Goal: Information Seeking & Learning: Understand process/instructions

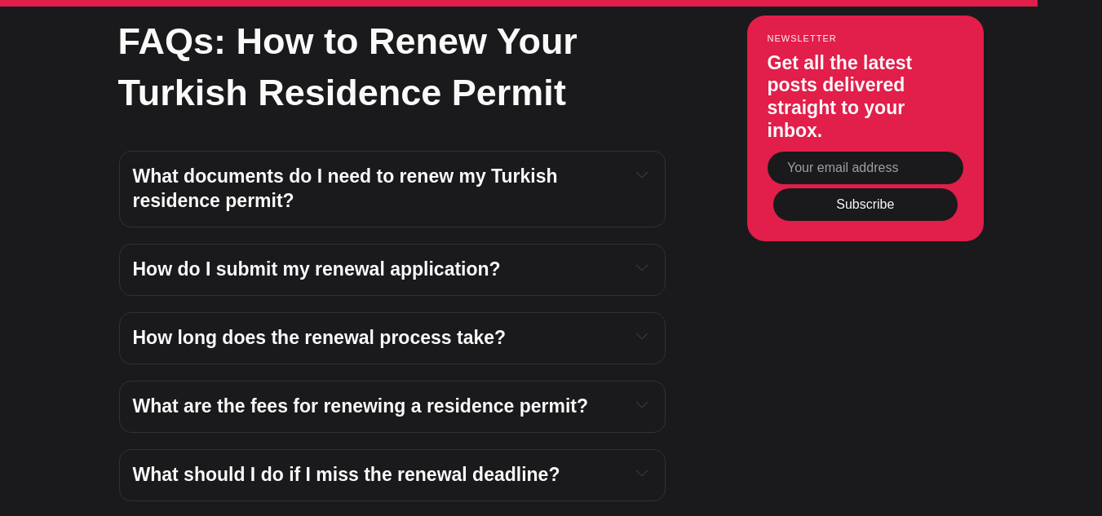
scroll to position [5937, 0]
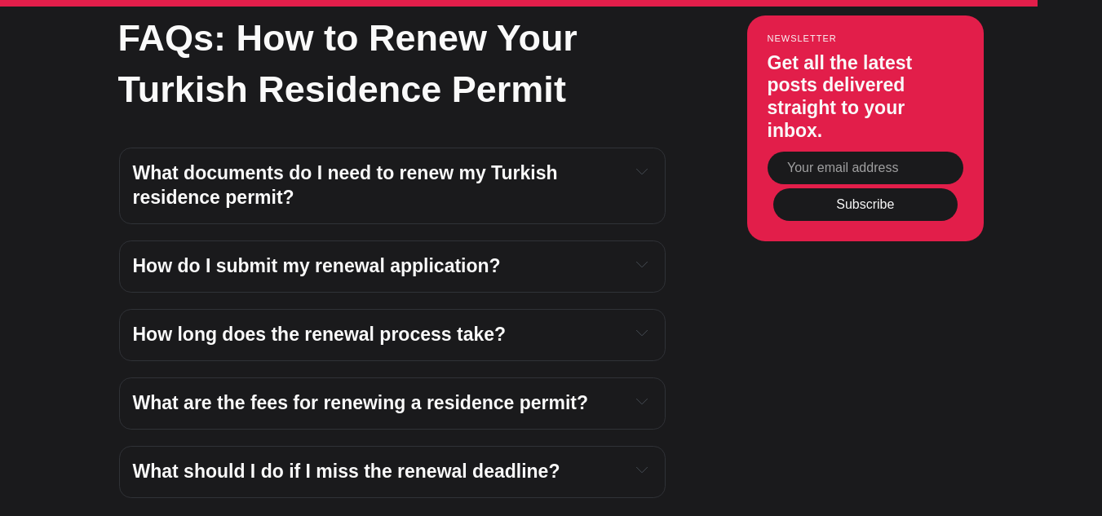
click at [410, 255] on span "How do I submit my renewal application?" at bounding box center [317, 265] width 368 height 21
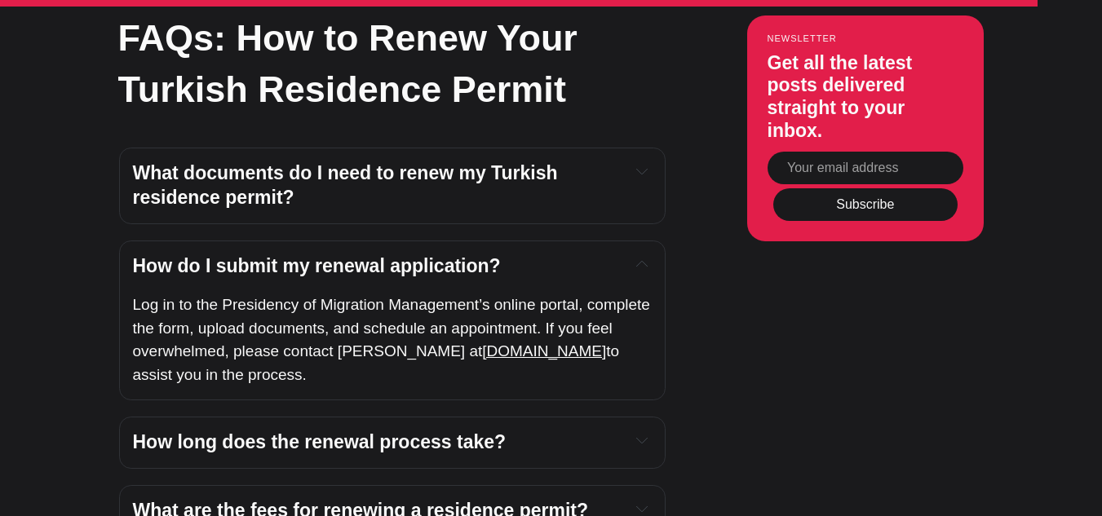
click at [411, 255] on span "How do I submit my renewal application?" at bounding box center [317, 265] width 368 height 21
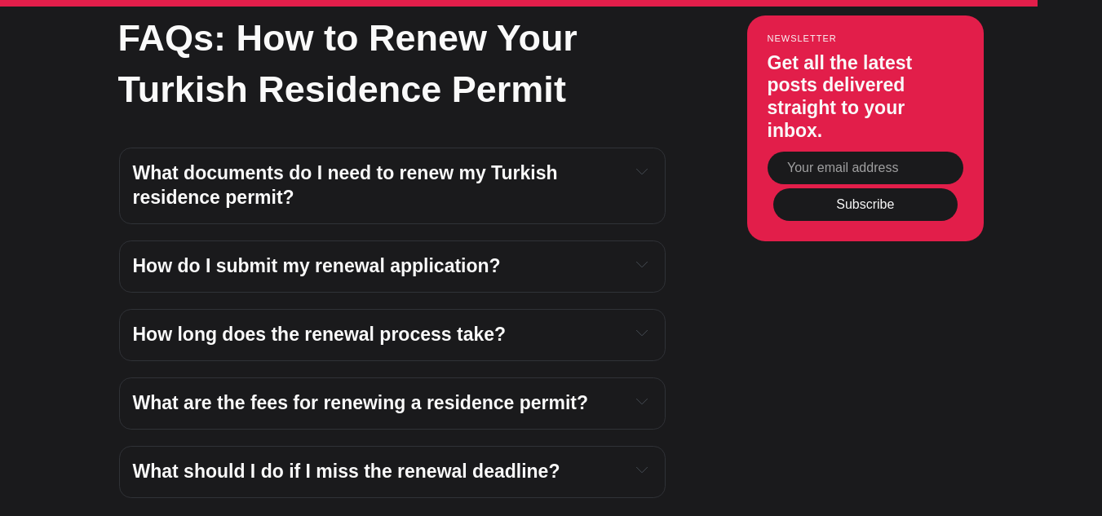
click at [405, 162] on span "What documents do I need to renew my Turkish residence permit?" at bounding box center [348, 185] width 430 height 46
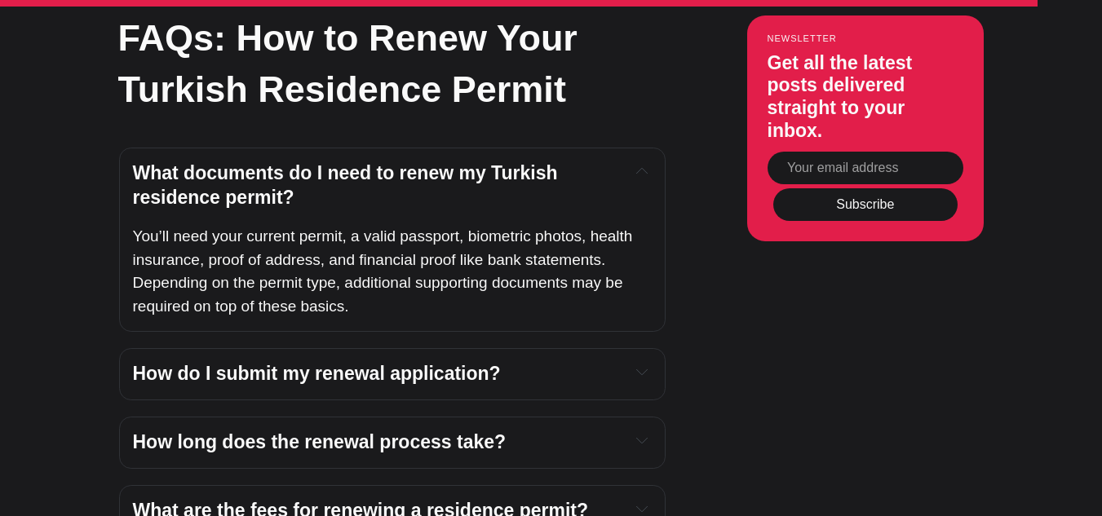
click at [403, 162] on span "What documents do I need to renew my Turkish residence permit?" at bounding box center [348, 185] width 430 height 46
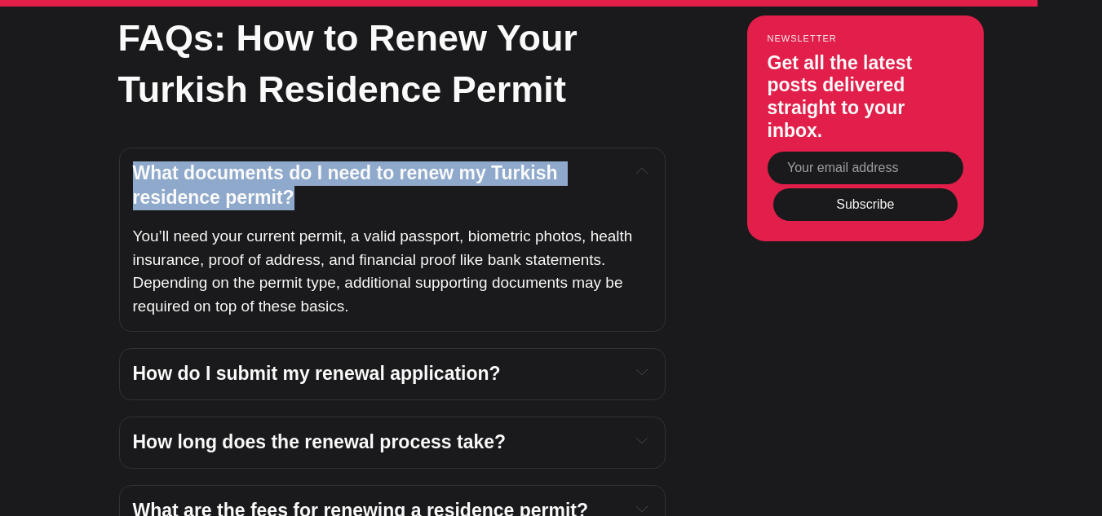
drag, startPoint x: 403, startPoint y: 150, endPoint x: 394, endPoint y: 175, distance: 26.1
click at [394, 175] on h4 "What documents do I need to renew my Turkish residence permit?" at bounding box center [375, 185] width 484 height 49
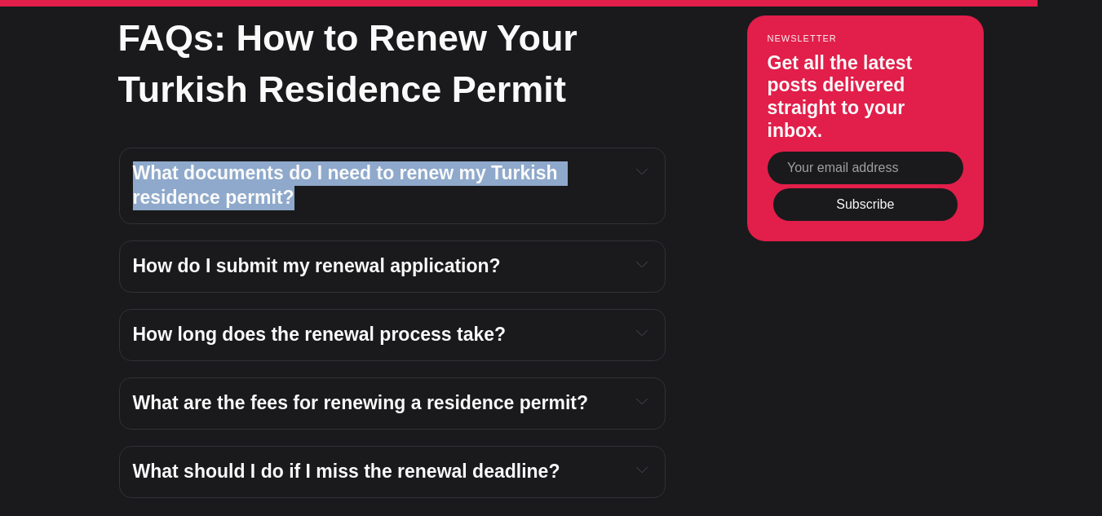
click at [394, 174] on h4 "What documents do I need to renew my Turkish residence permit?" at bounding box center [375, 185] width 484 height 49
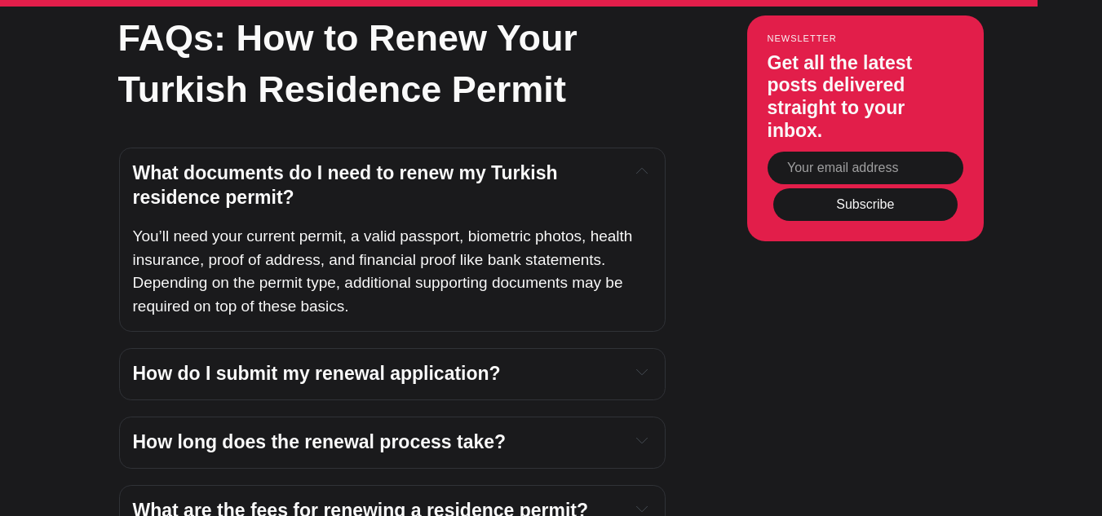
scroll to position [5937, 0]
click at [410, 163] on span "What documents do I need to renew my Turkish residence permit?" at bounding box center [348, 186] width 430 height 46
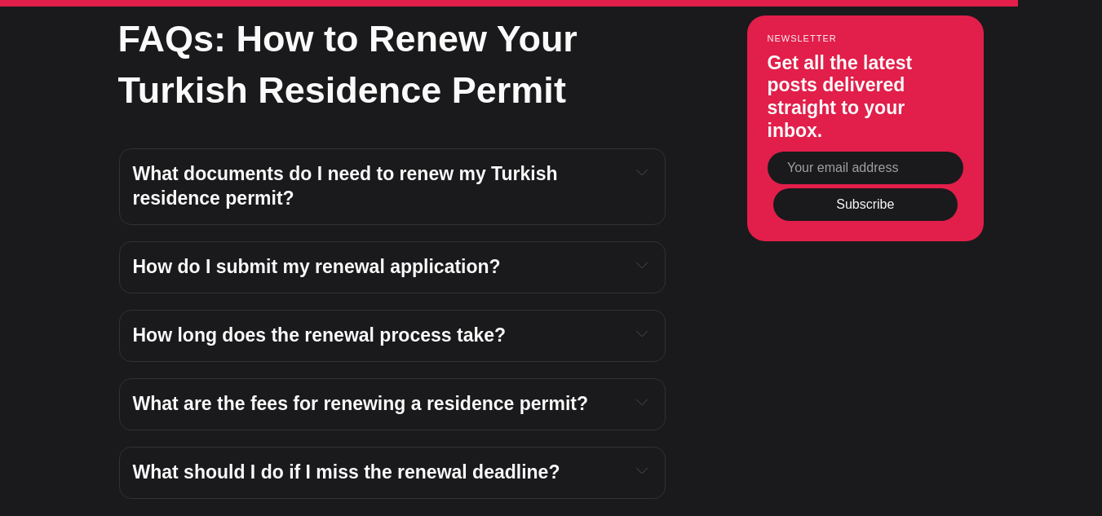
click at [400, 325] on span "How long does the renewal process take?" at bounding box center [320, 335] width 374 height 21
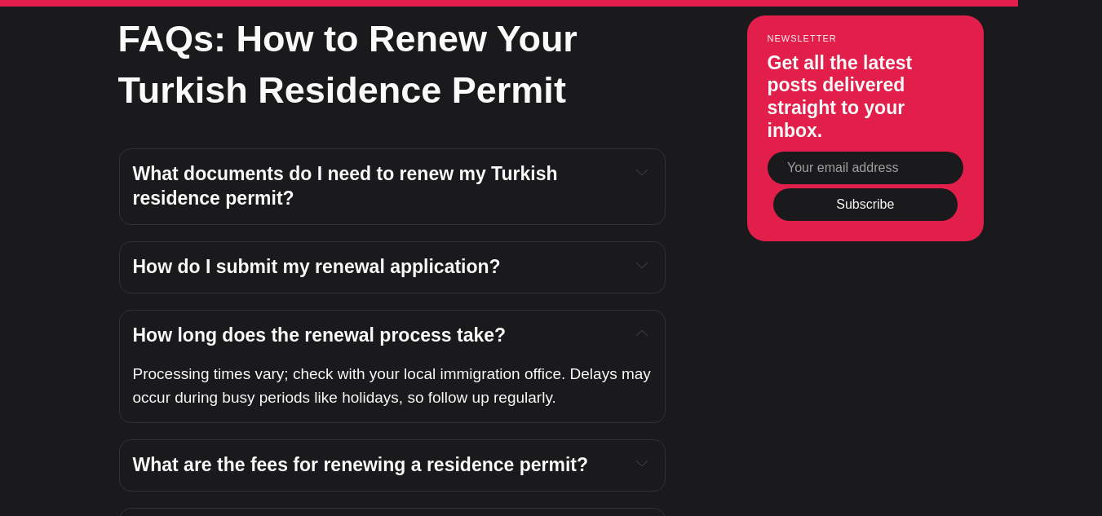
click at [418, 330] on div "How long does the renewal process take? Processing times vary; check with your …" at bounding box center [392, 366] width 546 height 113
click at [422, 325] on span "How long does the renewal process take?" at bounding box center [320, 335] width 374 height 21
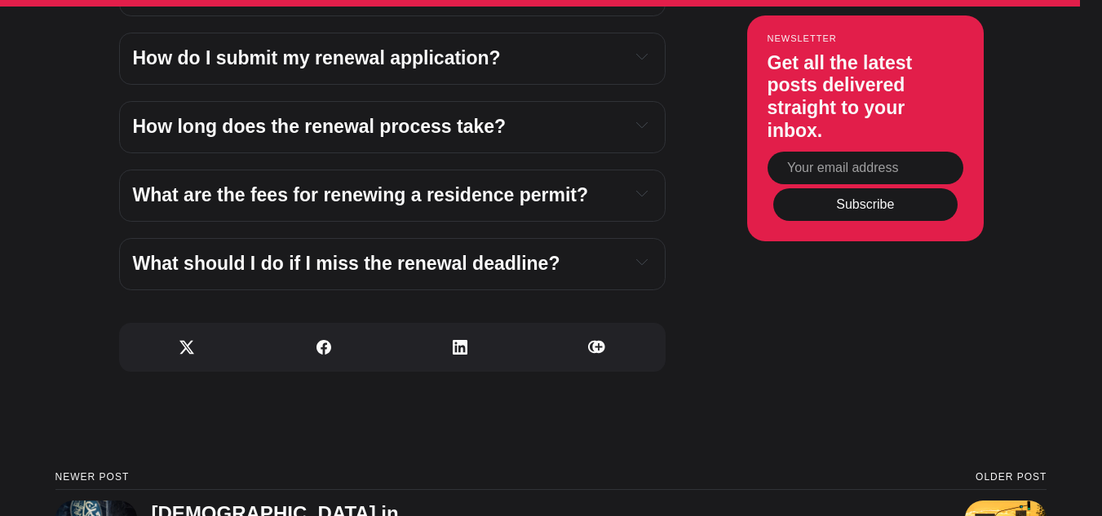
scroll to position [6146, 0]
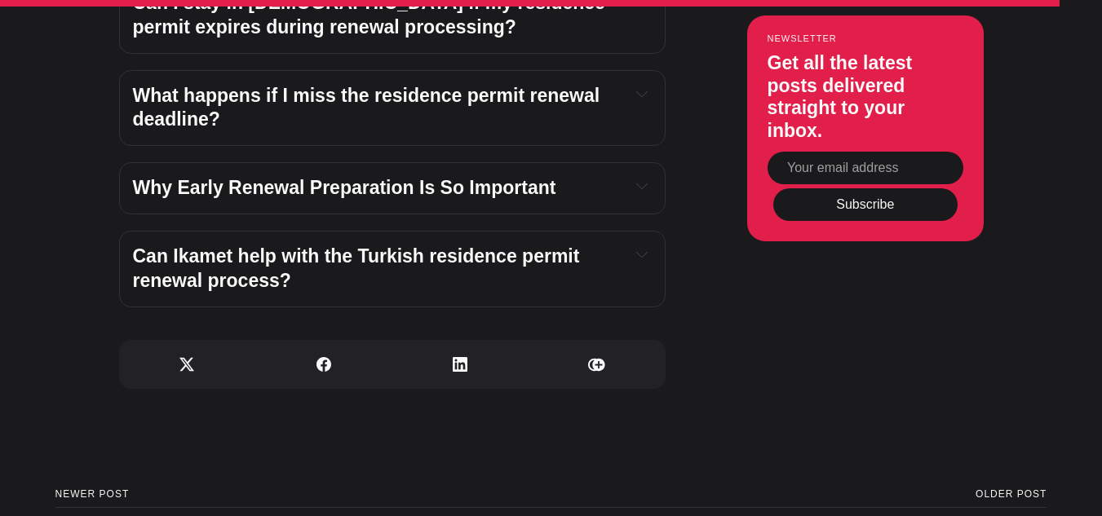
scroll to position [4582, 0]
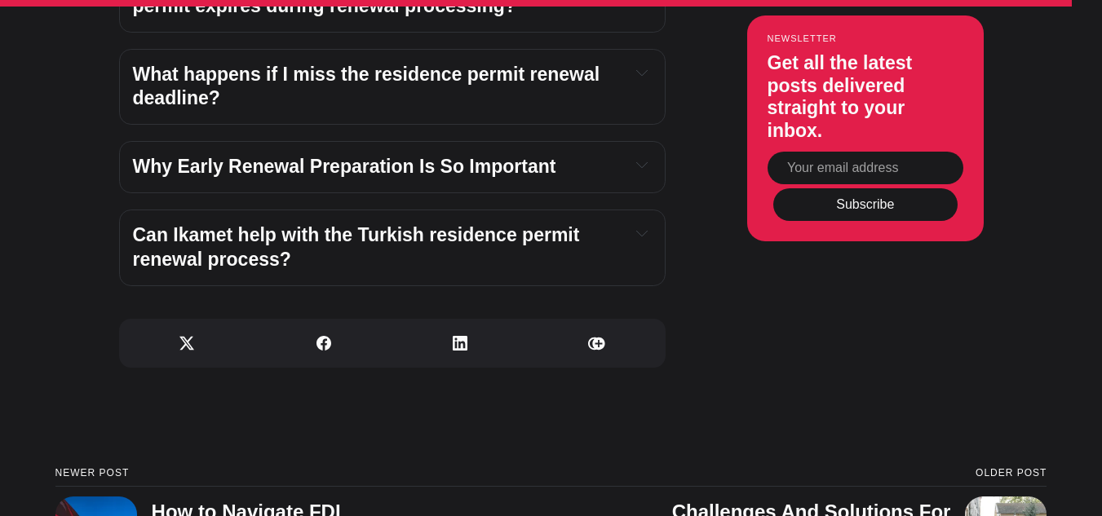
click at [447, 64] on strong "What happens if I miss the residence permit renewal deadline?" at bounding box center [369, 87] width 472 height 46
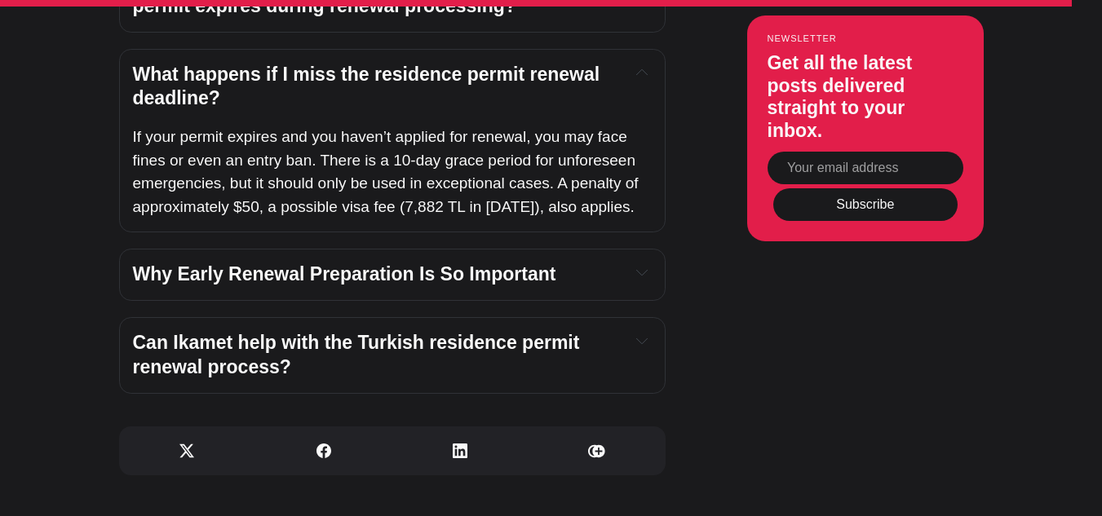
click at [441, 332] on strong "Can Ikamet help with the Turkish residence permit renewal process?" at bounding box center [359, 355] width 452 height 46
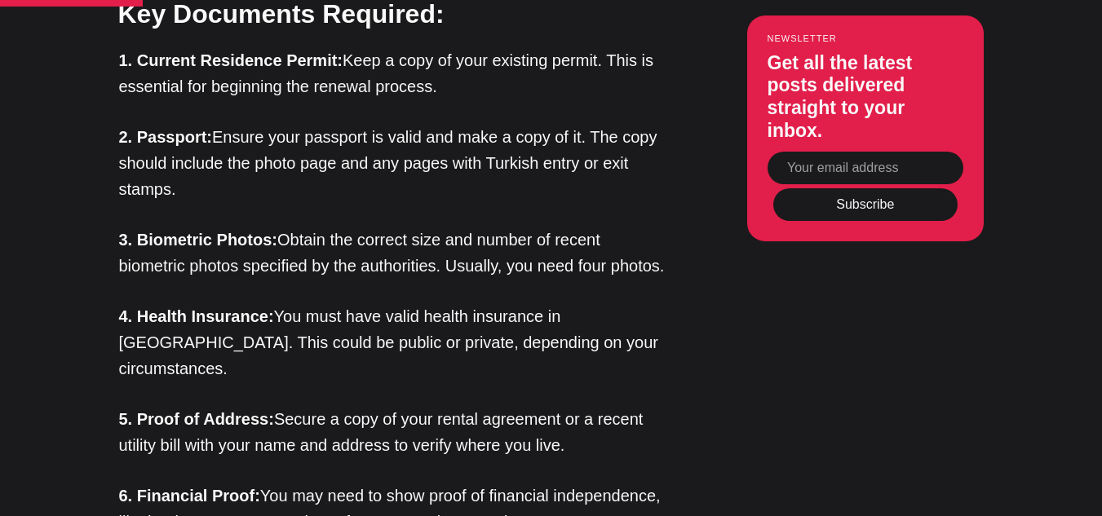
scroll to position [1594, 0]
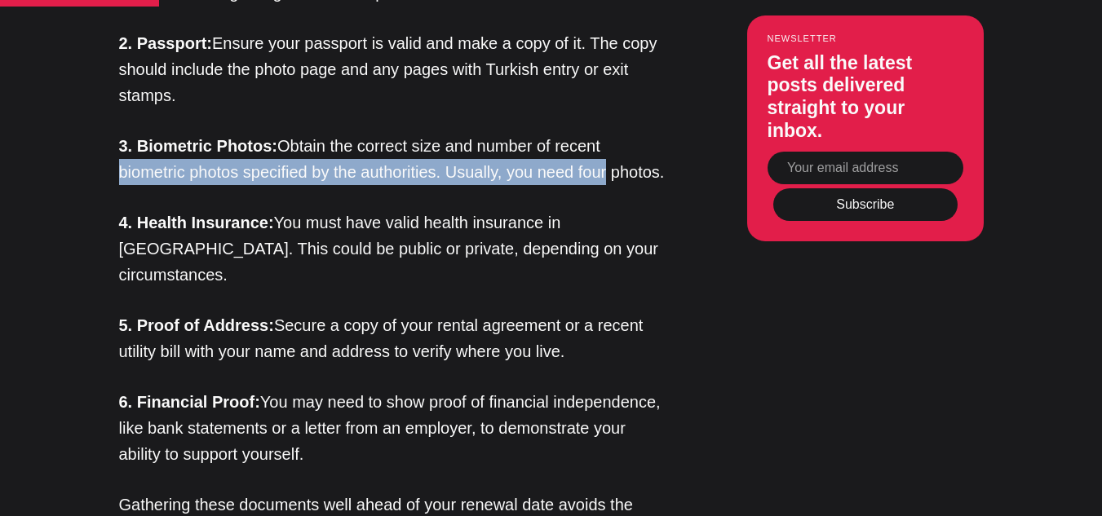
drag, startPoint x: 1079, startPoint y: 123, endPoint x: 1082, endPoint y: 135, distance: 12.7
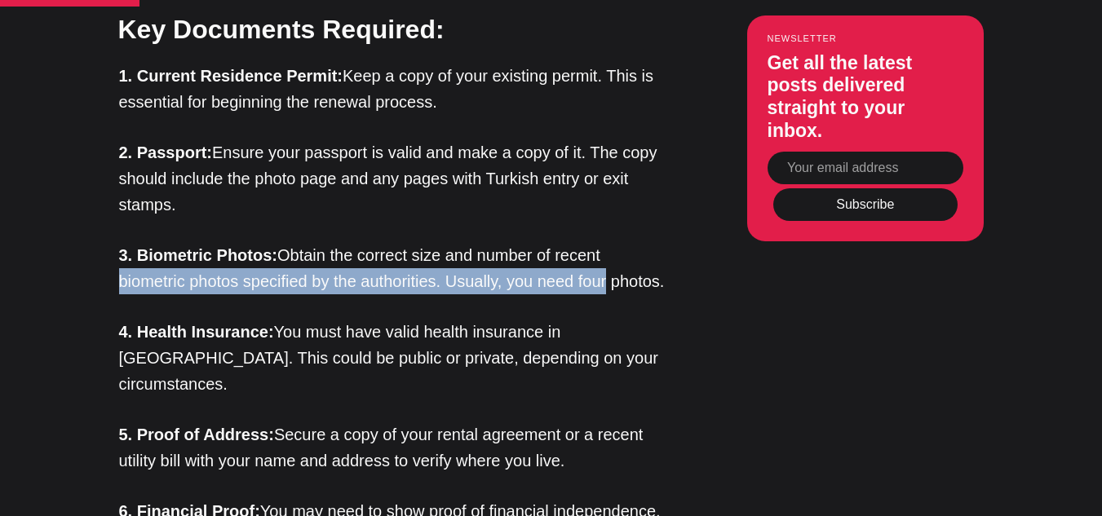
scroll to position [1466, 0]
